Goal: Check status: Check status

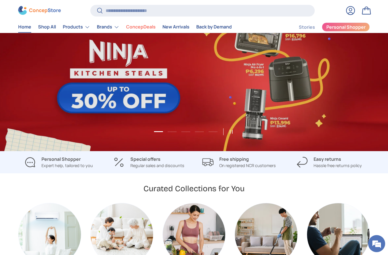
scroll to position [0, 388]
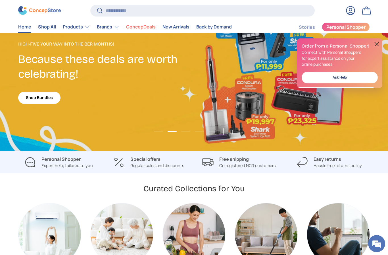
click at [303, 29] on link "Stories" at bounding box center [307, 27] width 16 height 11
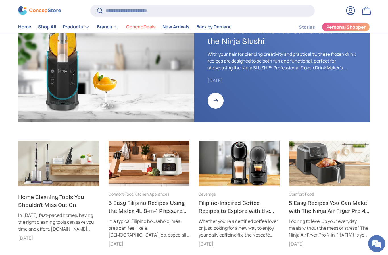
scroll to position [64, 0]
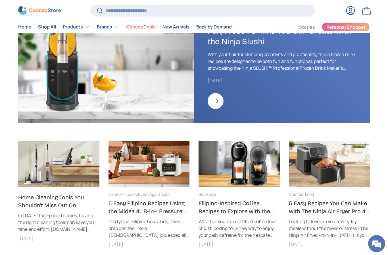
click at [219, 99] on link "Fun, Frozen Drinks You Can Create with the Ninja Slushi" at bounding box center [216, 101] width 16 height 16
click at [351, 7] on link "Log in" at bounding box center [350, 10] width 13 height 13
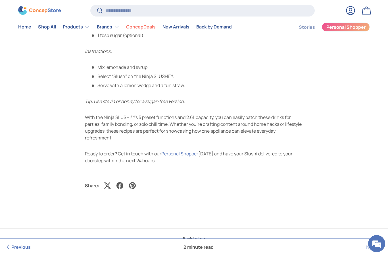
scroll to position [1571, 0]
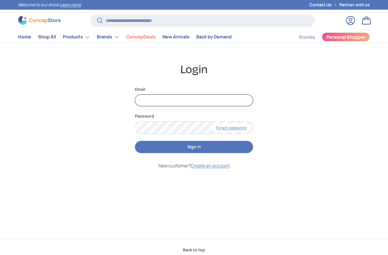
click at [182, 99] on input "Email" at bounding box center [194, 100] width 118 height 12
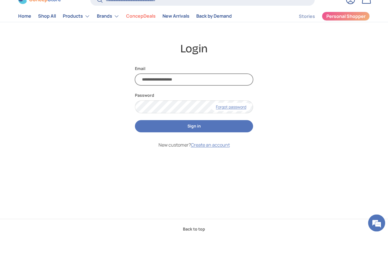
type input "**********"
click at [210, 141] on button "Sign in" at bounding box center [194, 147] width 118 height 12
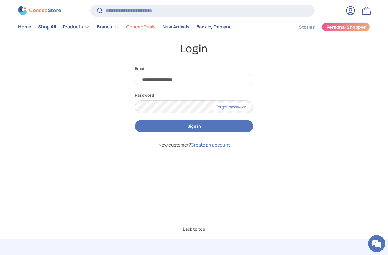
click at [204, 126] on button "Sign in" at bounding box center [194, 126] width 118 height 12
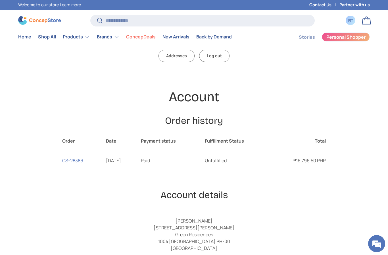
click at [63, 160] on link "CS-28386" at bounding box center [72, 160] width 21 height 6
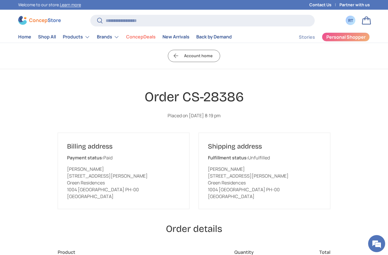
click at [352, 22] on div "RT" at bounding box center [350, 20] width 6 height 6
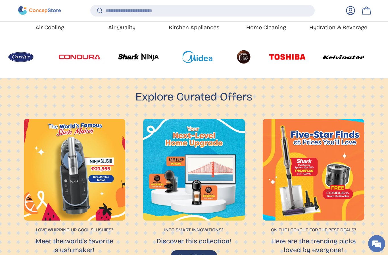
scroll to position [319, 0]
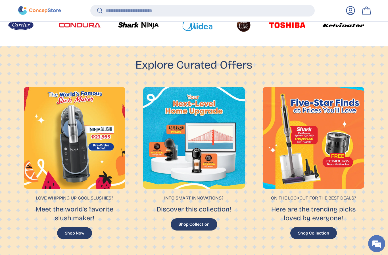
click at [51, 125] on div at bounding box center [74, 137] width 101 height 101
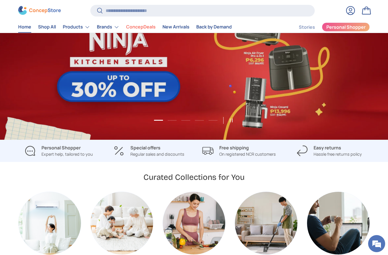
scroll to position [47, 0]
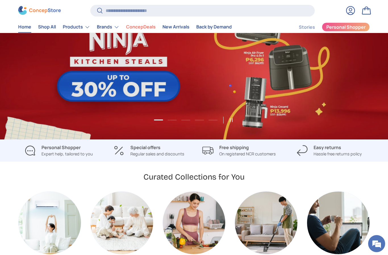
click at [44, 86] on link "1 of 5" at bounding box center [194, 67] width 388 height 144
